Goal: Task Accomplishment & Management: Use online tool/utility

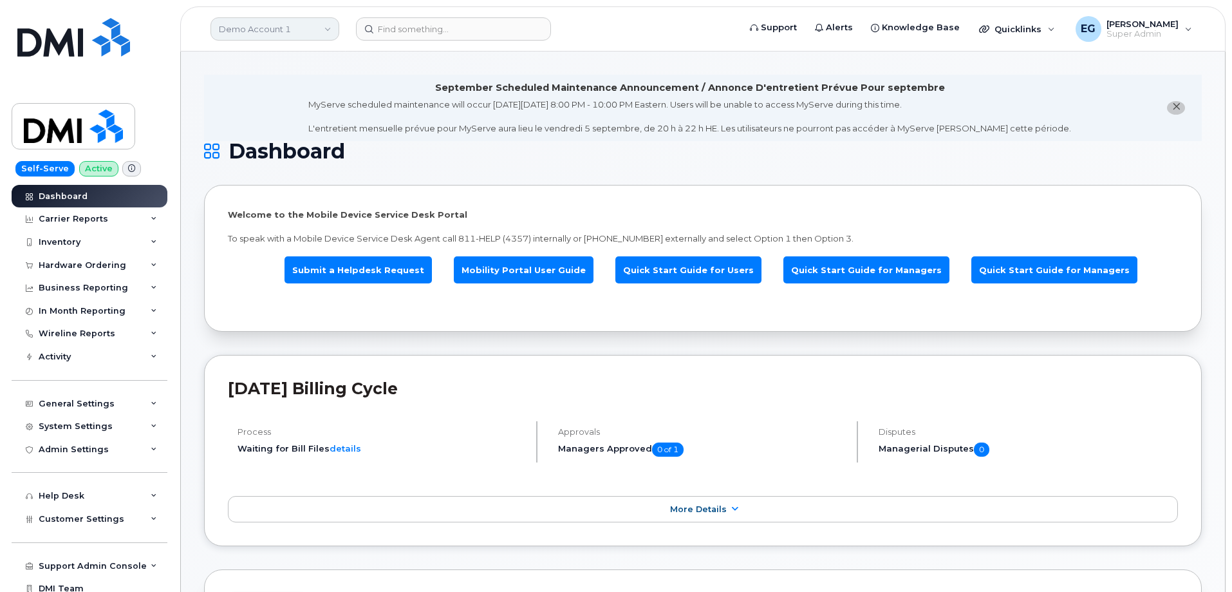
click at [290, 32] on link "Demo Account 1" at bounding box center [275, 28] width 129 height 23
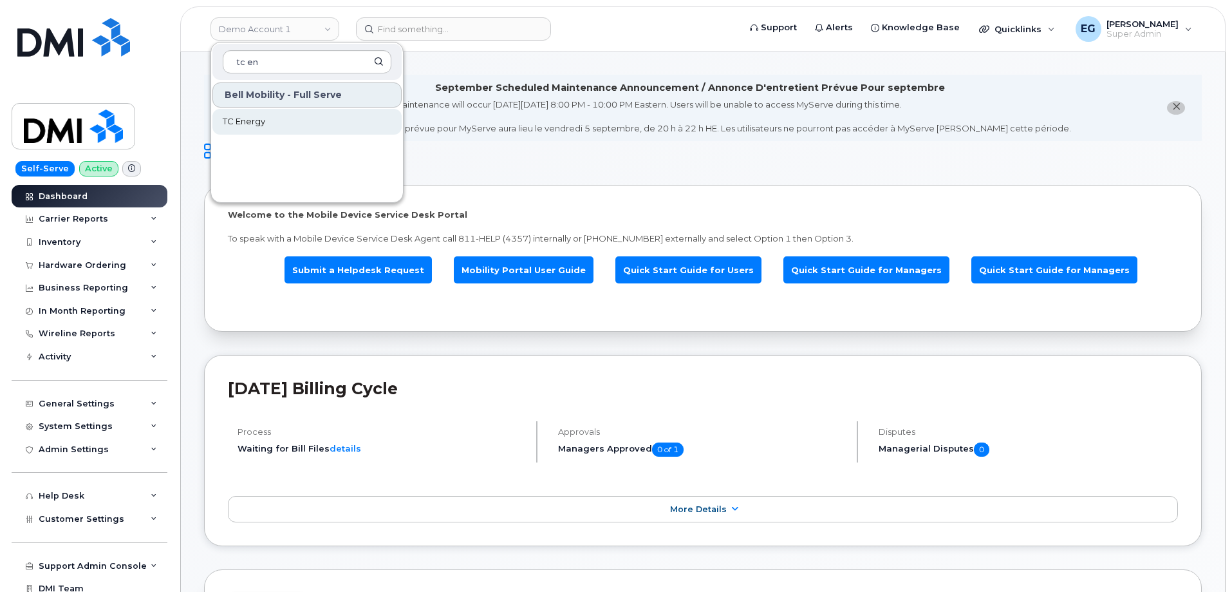
type input "tc en"
click at [251, 122] on span "TC Energy" at bounding box center [244, 121] width 42 height 13
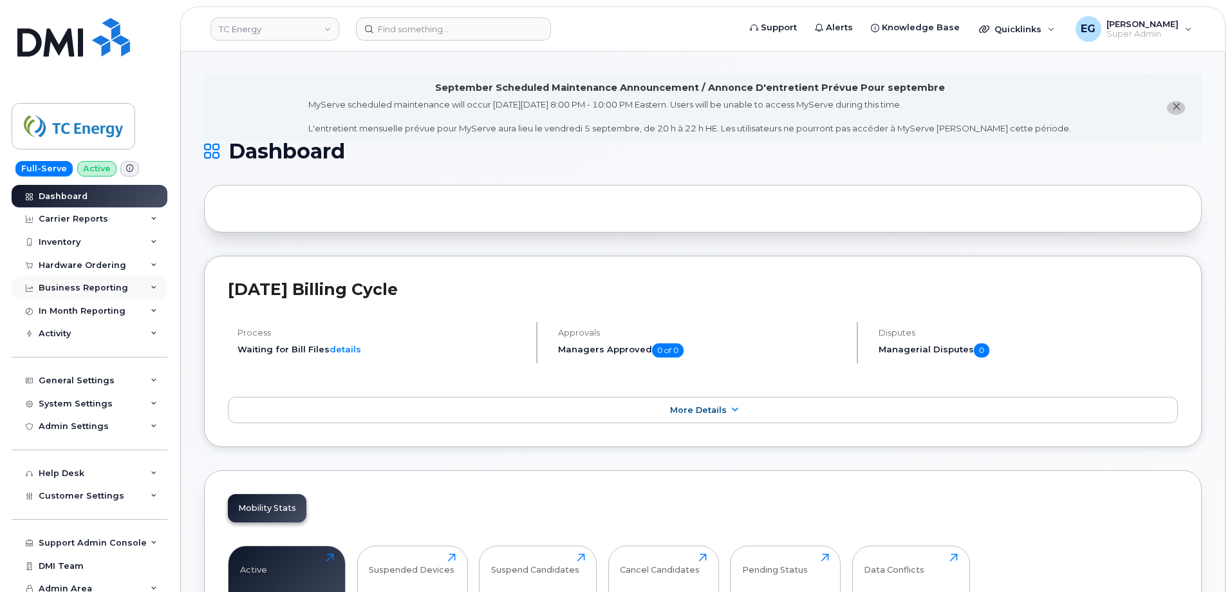
click at [127, 284] on div "Business Reporting" at bounding box center [90, 287] width 156 height 23
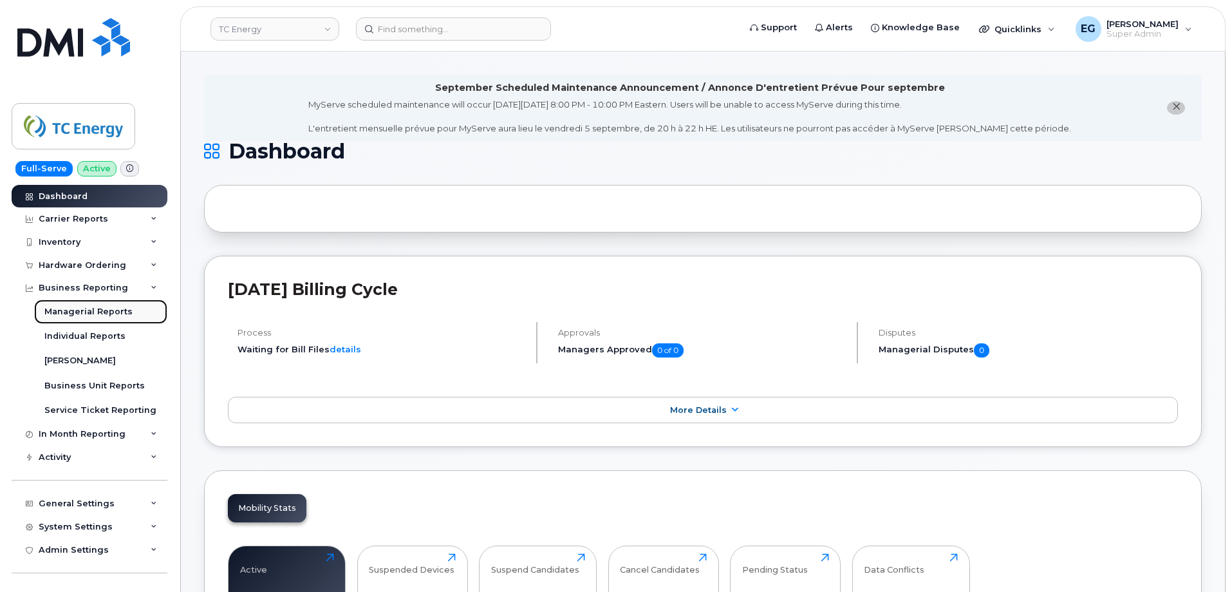
click at [98, 310] on div "Managerial Reports" at bounding box center [88, 312] width 88 height 12
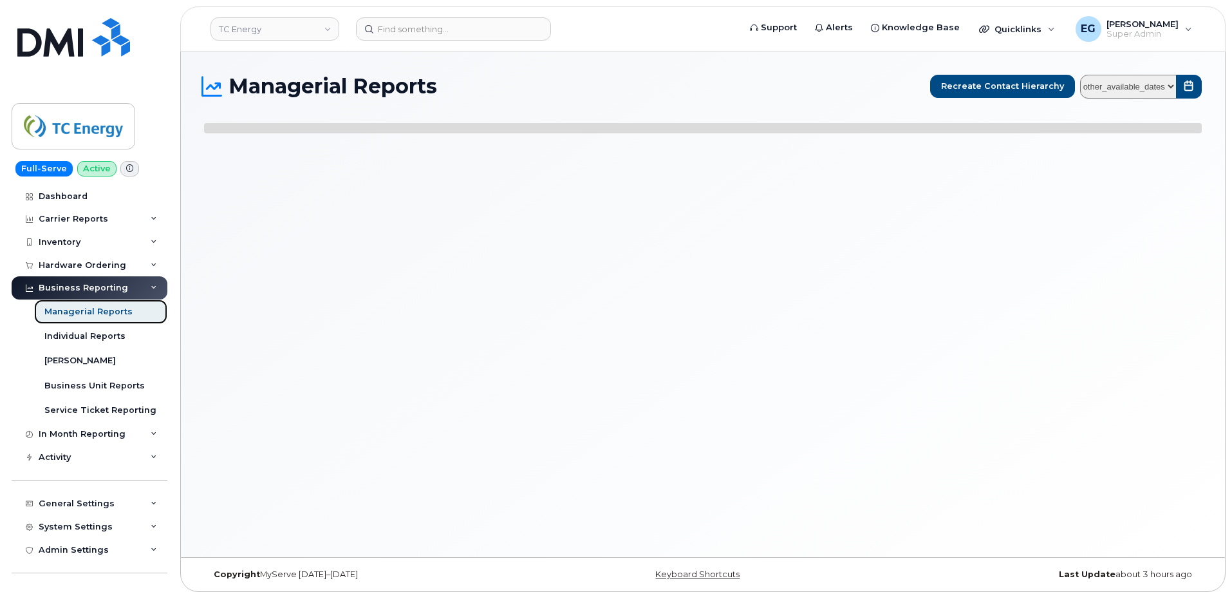
select select
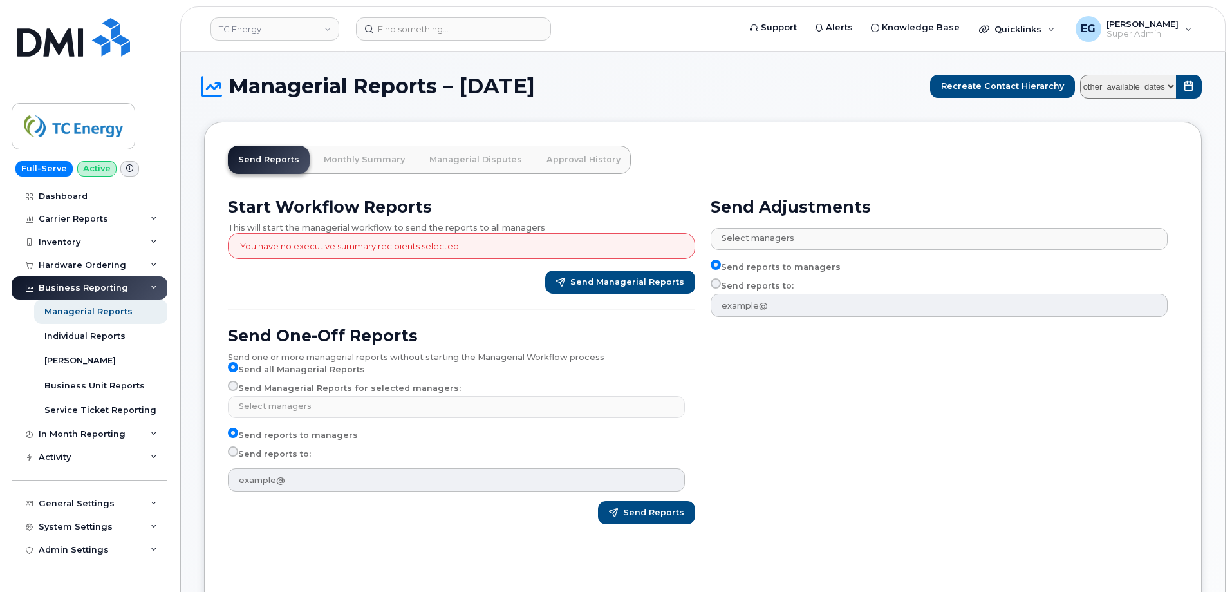
click at [1167, 87] on select "other_available_dates January August July June May April March February January…" at bounding box center [1128, 87] width 97 height 24
select select "/customer/a96a42c8-a90e-489f-b4a8-8a2d988e56d0/reports/01614974-5b6a-11f0-9a84-…"
click at [1083, 75] on select "other_available_dates January August July June May April March February January…" at bounding box center [1128, 87] width 97 height 24
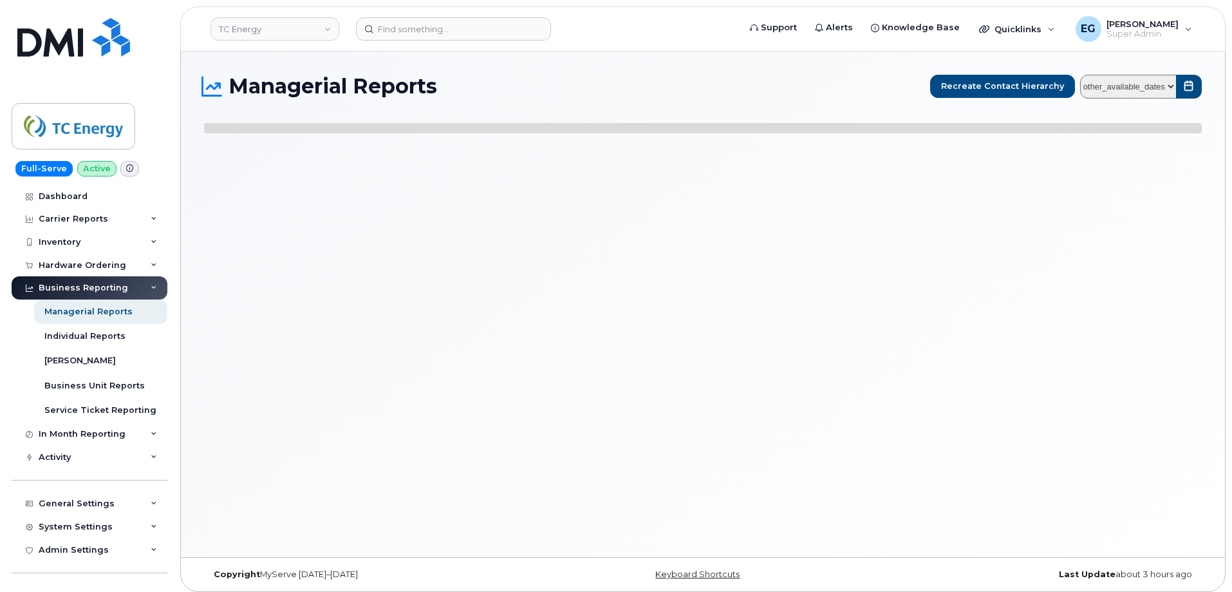
select select
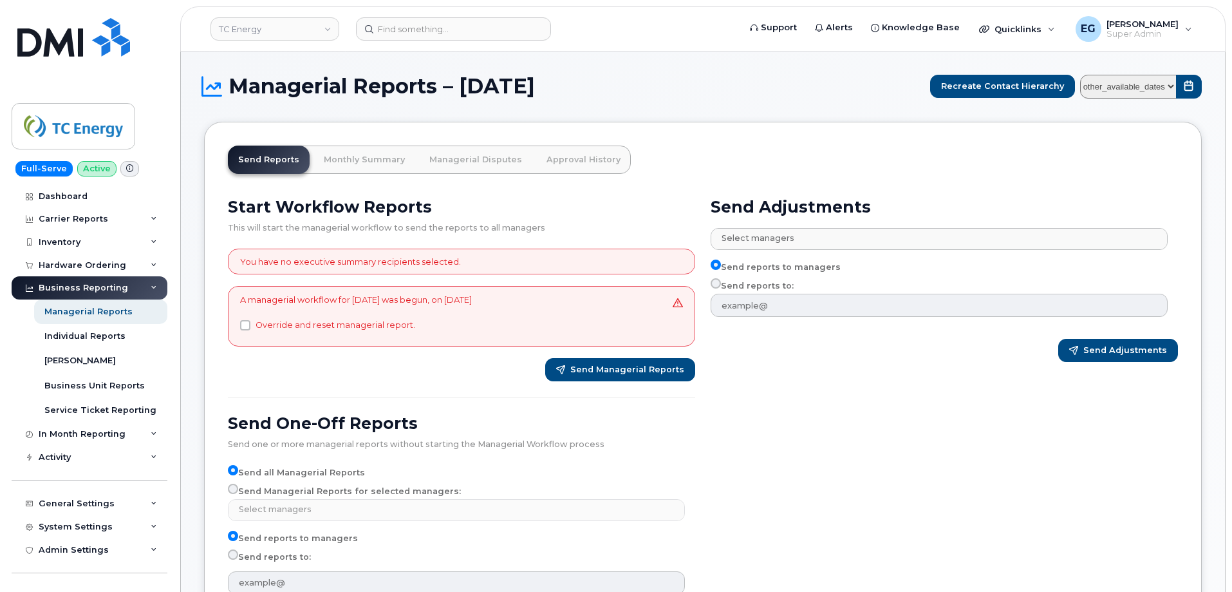
click at [1151, 86] on select "other_available_dates January August July June May April March February January…" at bounding box center [1128, 87] width 97 height 24
select select "/customer/a96a42c8-a90e-489f-b4a8-8a2d988e56d0/reports/873e5646-7888-11f0-9a88-…"
click at [1083, 75] on select "other_available_dates January August July June May April March February January…" at bounding box center [1128, 87] width 97 height 24
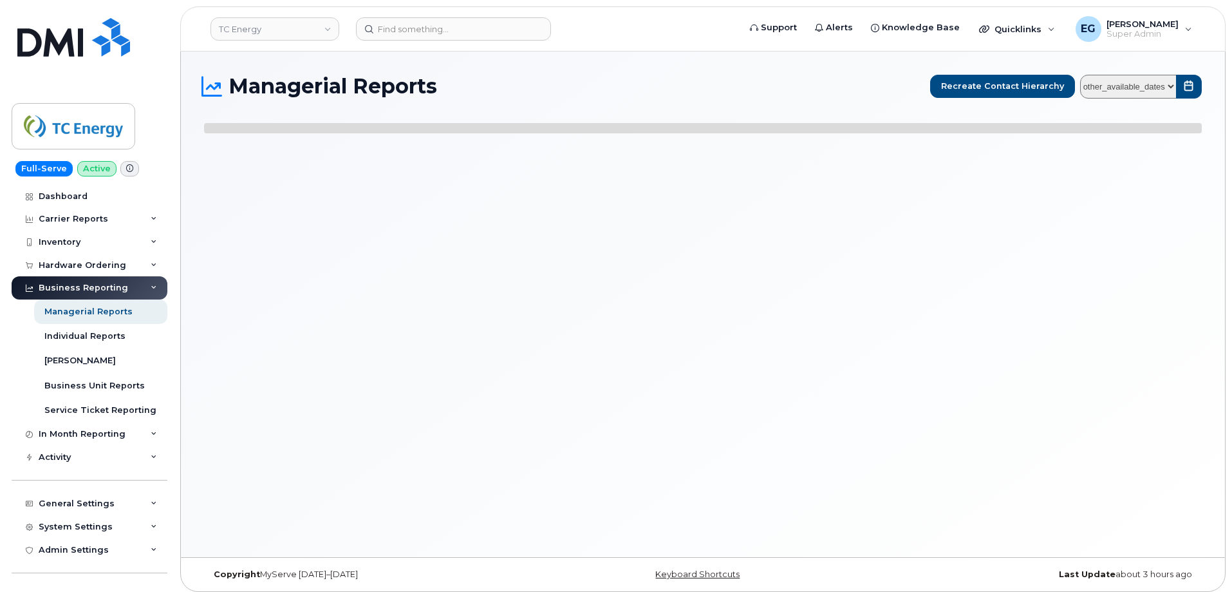
select select
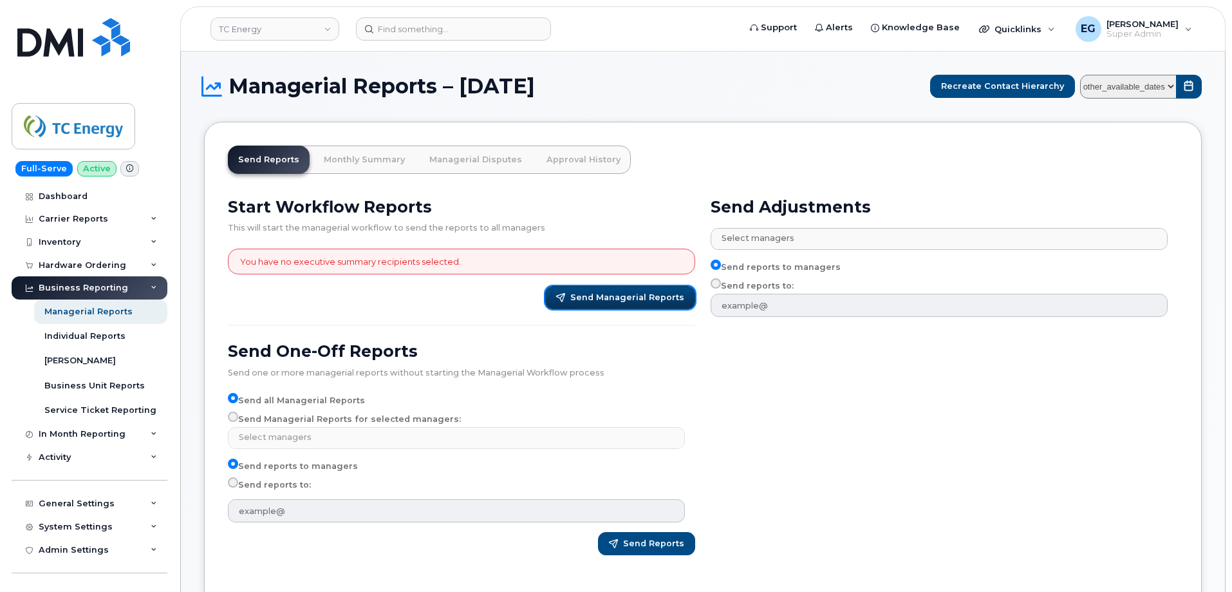
click at [608, 301] on span "Send Managerial Reports" at bounding box center [627, 298] width 114 height 12
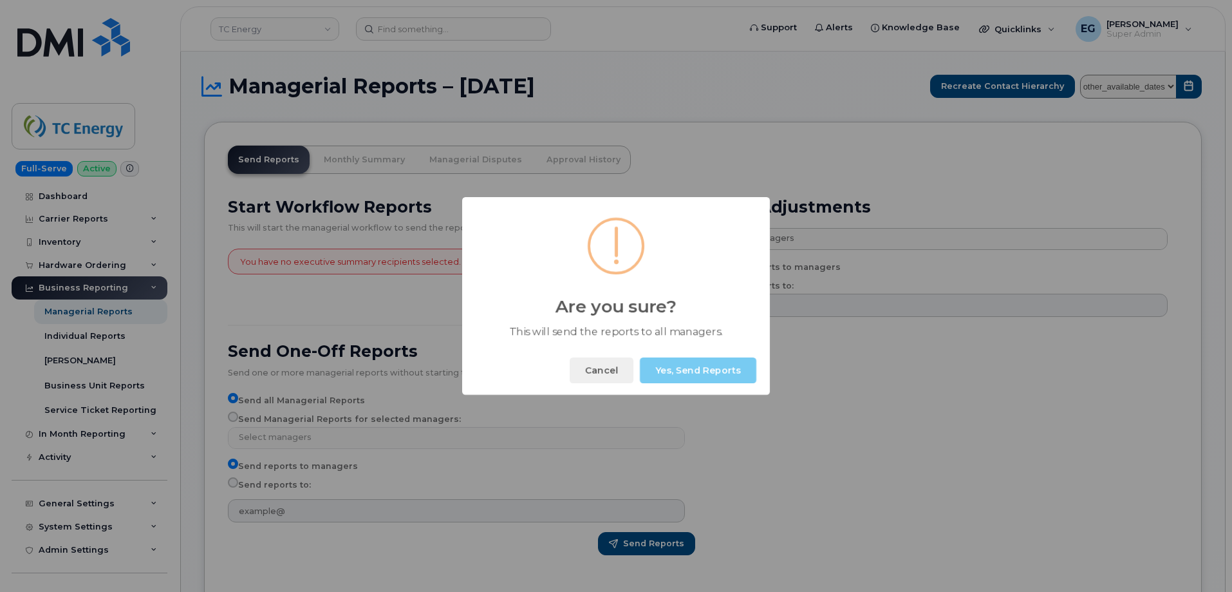
click at [696, 373] on button "Yes, Send Reports" at bounding box center [698, 370] width 117 height 26
